Goal: Information Seeking & Learning: Understand process/instructions

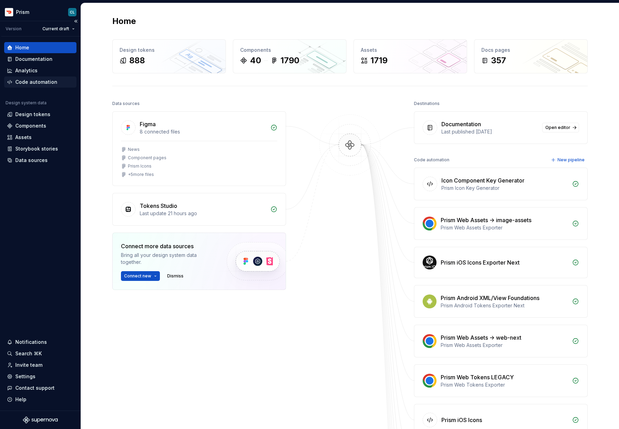
click at [37, 83] on div "Code automation" at bounding box center [36, 82] width 42 height 7
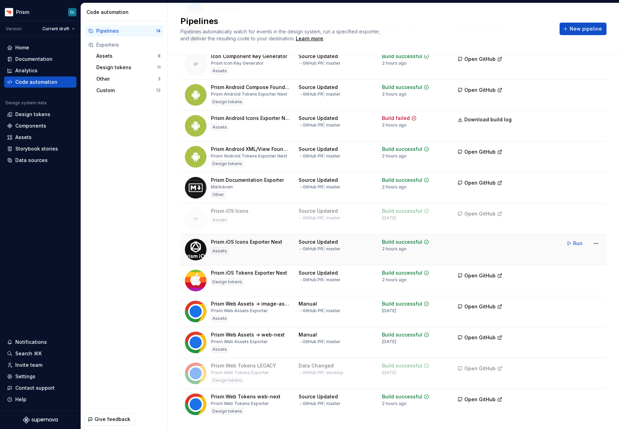
scroll to position [109, 0]
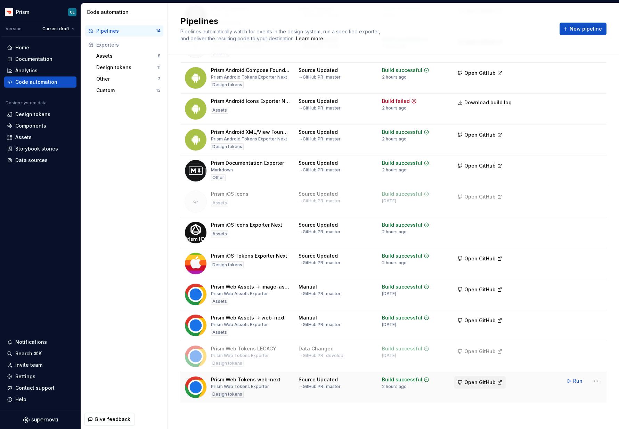
click at [485, 384] on span "Open GitHub" at bounding box center [480, 382] width 31 height 7
click at [38, 115] on div "Design tokens" at bounding box center [32, 114] width 35 height 7
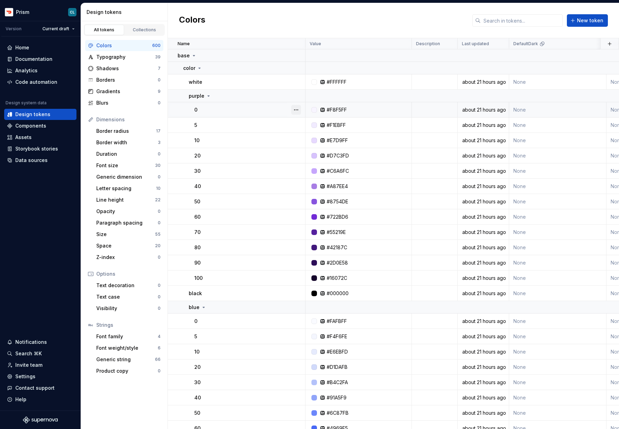
click at [295, 107] on button "button" at bounding box center [296, 110] width 10 height 10
